Goal: Task Accomplishment & Management: Manage account settings

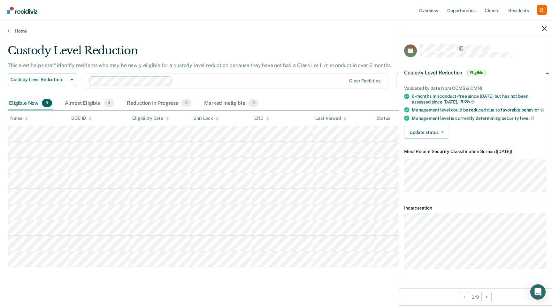
click at [540, 23] on div at bounding box center [475, 28] width 153 height 16
click at [542, 27] on icon "button" at bounding box center [544, 28] width 4 height 4
click at [153, 47] on div "Custody Level Reduction" at bounding box center [215, 53] width 414 height 18
click at [428, 131] on button "Update status" at bounding box center [426, 132] width 45 height 13
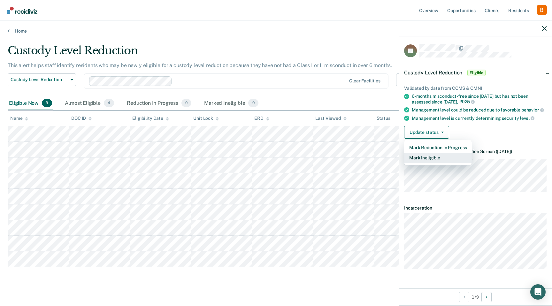
click at [434, 157] on button "Mark Ineligible" at bounding box center [438, 158] width 68 height 10
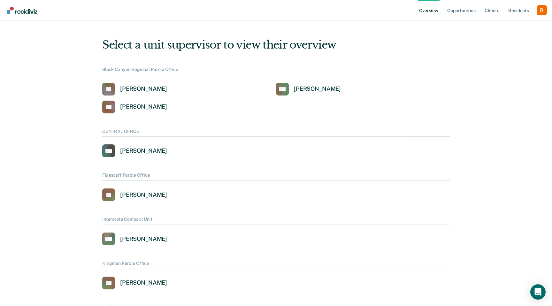
click at [544, 10] on div "Profile dropdown button" at bounding box center [542, 10] width 10 height 10
click at [505, 26] on link "Profile" at bounding box center [515, 25] width 51 height 5
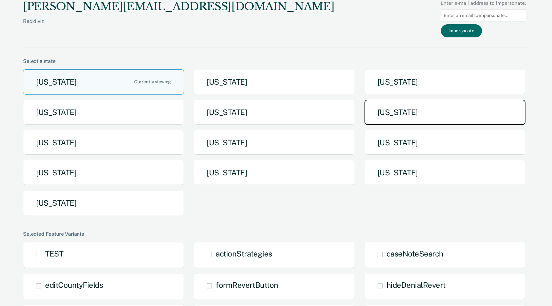
click at [398, 114] on button "[US_STATE]" at bounding box center [444, 112] width 161 height 25
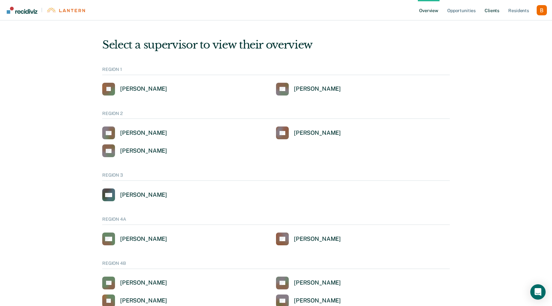
click at [493, 11] on link "Client s" at bounding box center [491, 10] width 17 height 20
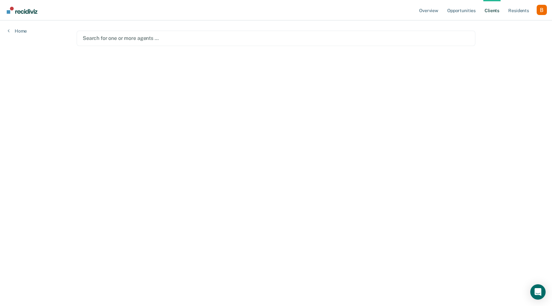
click at [152, 39] on div at bounding box center [276, 37] width 386 height 7
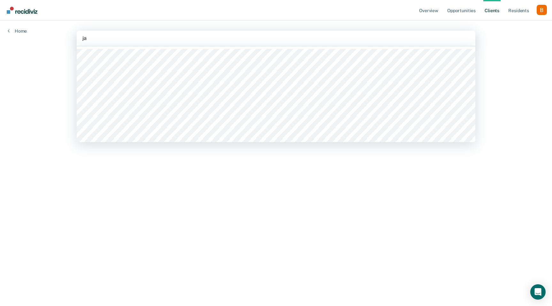
type input "[PERSON_NAME]"
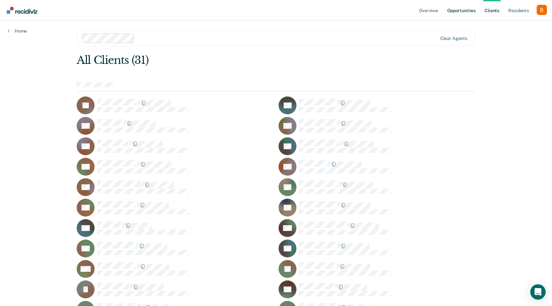
click at [467, 11] on link "Opportunities" at bounding box center [461, 10] width 31 height 20
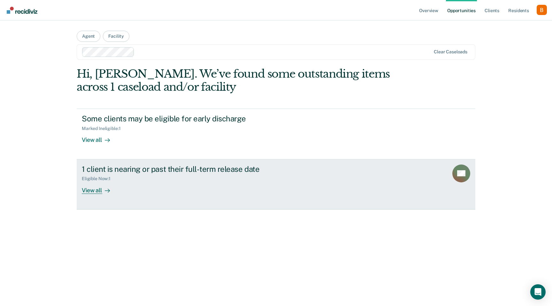
click at [169, 177] on div "Eligible Now : 1" at bounding box center [194, 177] width 224 height 8
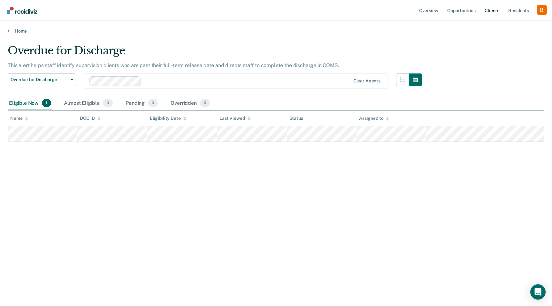
click at [496, 13] on link "Client s" at bounding box center [491, 10] width 17 height 20
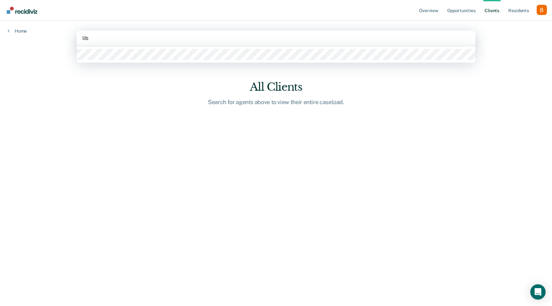
type input "libb"
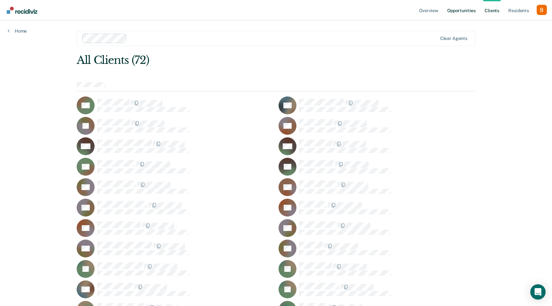
click at [464, 10] on link "Opportunities" at bounding box center [461, 10] width 31 height 20
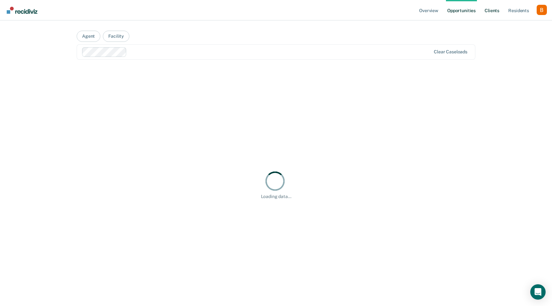
click at [495, 13] on link "Client s" at bounding box center [491, 10] width 17 height 20
